Goal: Learn about a topic

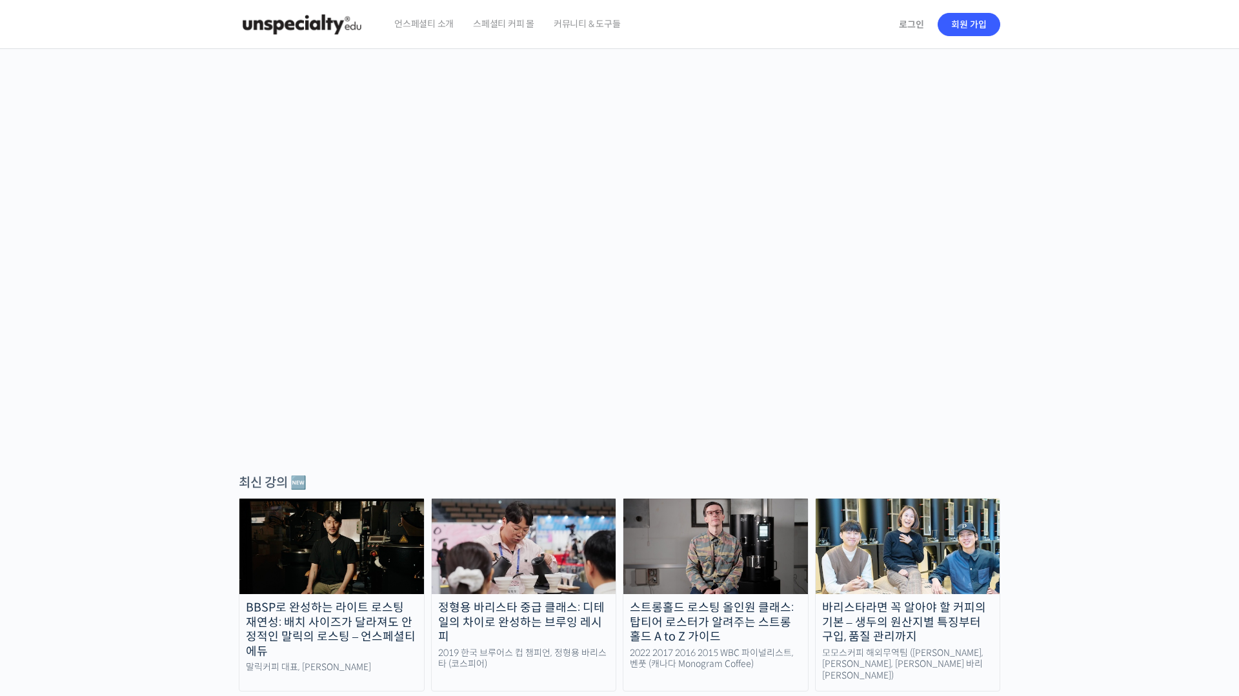
click at [742, 423] on div "최선을 다하는 당신을 위해, 최고와 함께 만든 커피 클래스 시간과 장소에 구애받지 않고, 검증된 커리큘럼으로 주성현 로스터님 Benjamin …" at bounding box center [620, 258] width 762 height 354
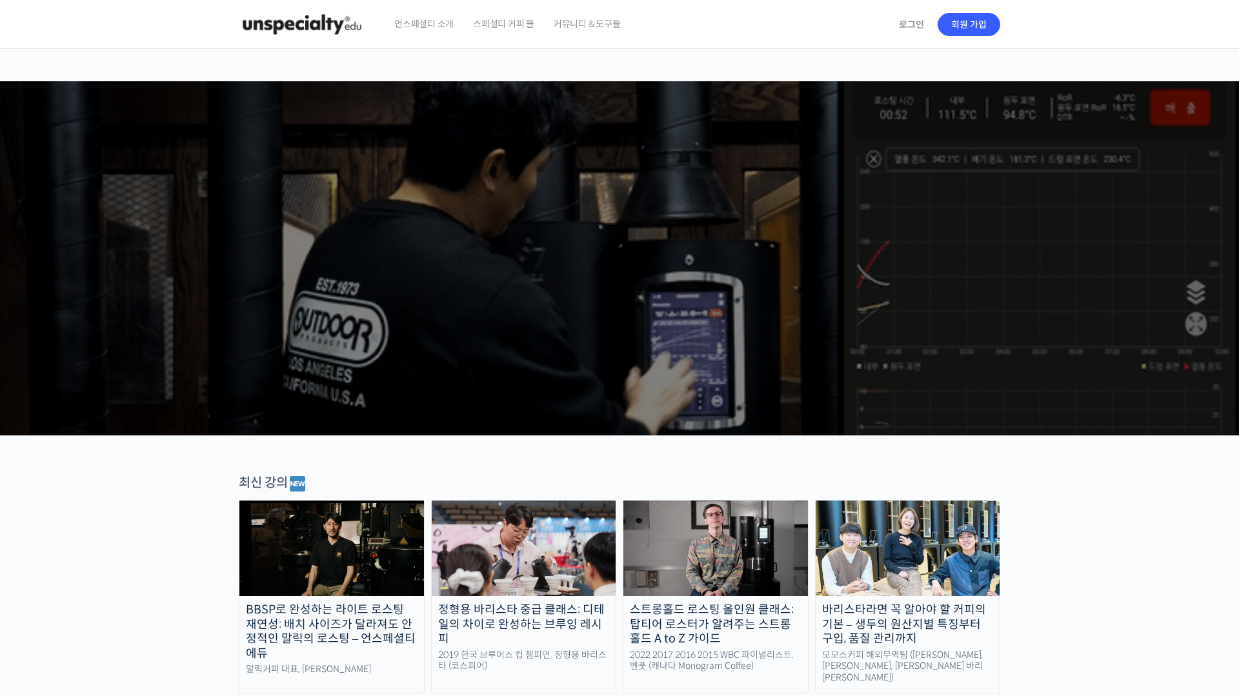
click at [900, 23] on link "로그인" at bounding box center [911, 25] width 41 height 30
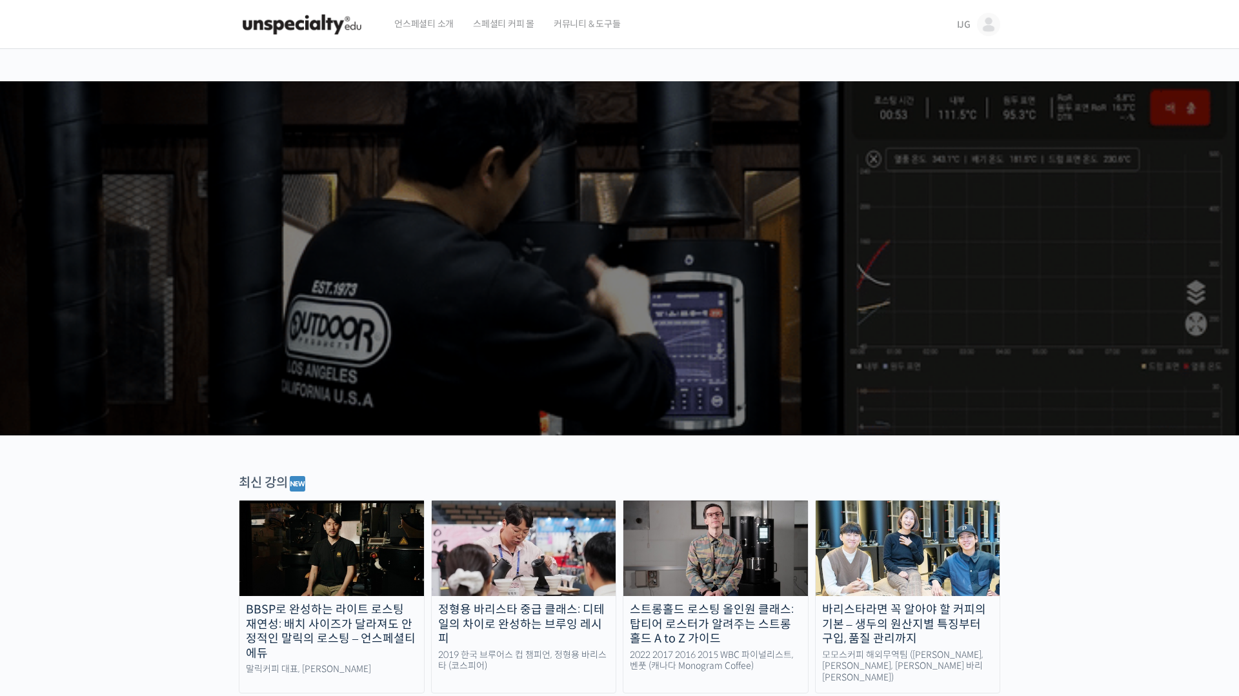
click at [985, 25] on img at bounding box center [988, 24] width 23 height 23
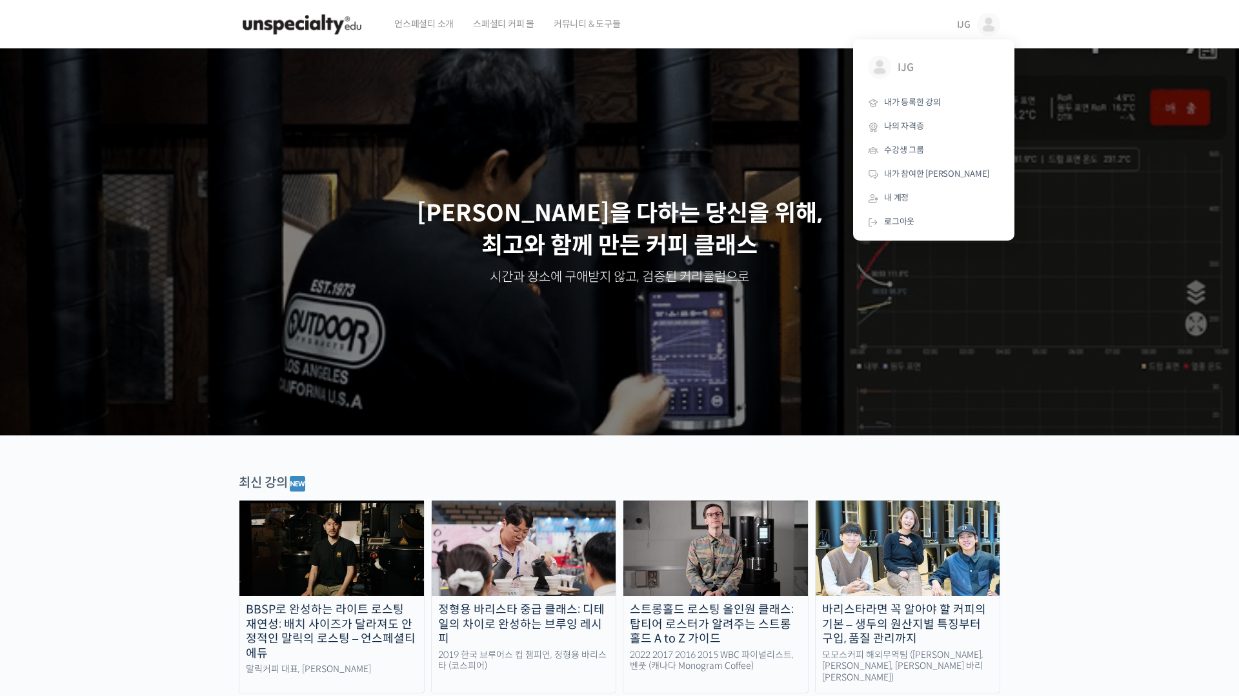
click at [359, 560] on img at bounding box center [331, 549] width 185 height 96
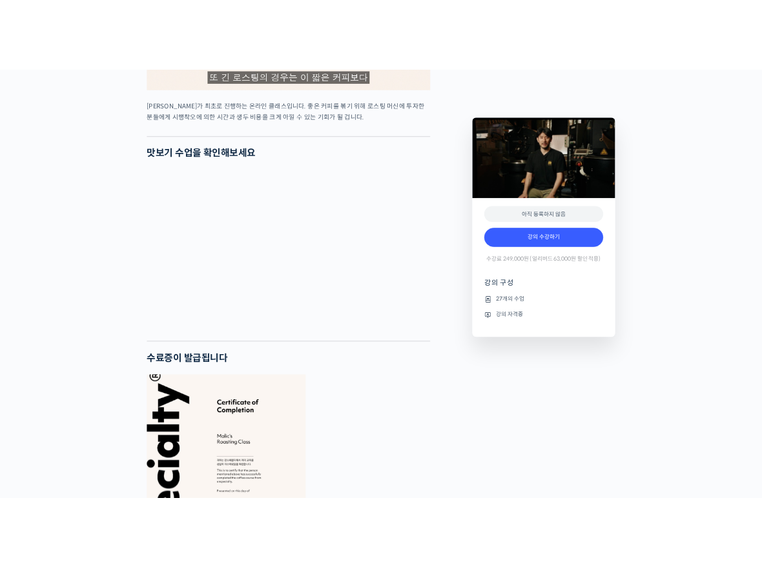
scroll to position [3259, 0]
